Goal: Use online tool/utility

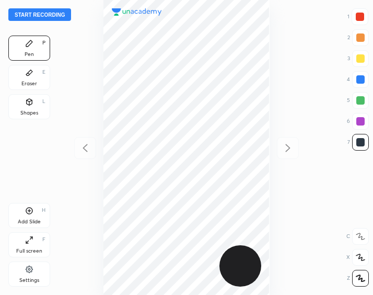
scroll to position [294, 205]
click at [287, 149] on div at bounding box center [187, 147] width 206 height 295
click at [286, 150] on div at bounding box center [187, 147] width 206 height 295
click at [32, 216] on div "Add Slide H" at bounding box center [29, 215] width 42 height 25
click at [84, 148] on icon at bounding box center [85, 148] width 5 height 8
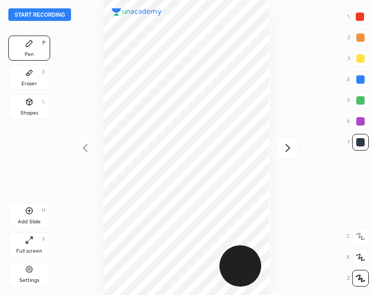
click at [357, 16] on div at bounding box center [360, 17] width 8 height 8
click at [62, 14] on button "Start recording" at bounding box center [39, 14] width 63 height 13
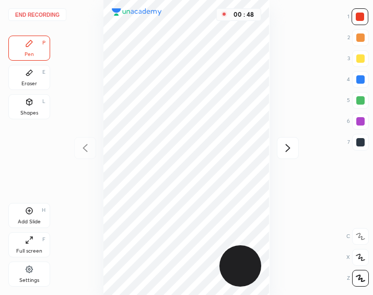
click at [287, 149] on icon at bounding box center [287, 148] width 5 height 8
click at [45, 15] on button "End recording" at bounding box center [37, 14] width 58 height 13
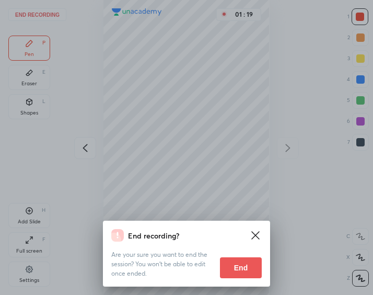
click at [240, 266] on button "End" at bounding box center [241, 267] width 42 height 21
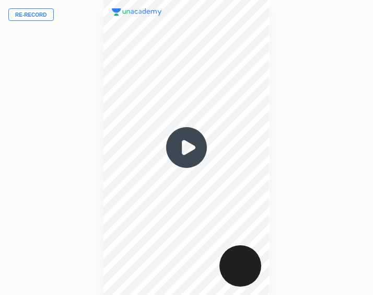
click at [189, 149] on img at bounding box center [187, 147] width 50 height 50
